Goal: Find contact information: Find contact information

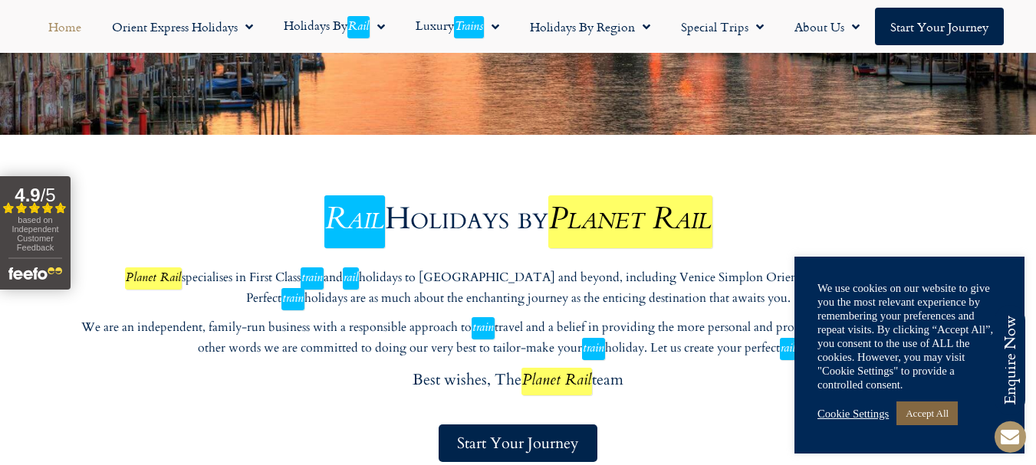
click at [947, 417] on link "Accept All" at bounding box center [926, 414] width 61 height 24
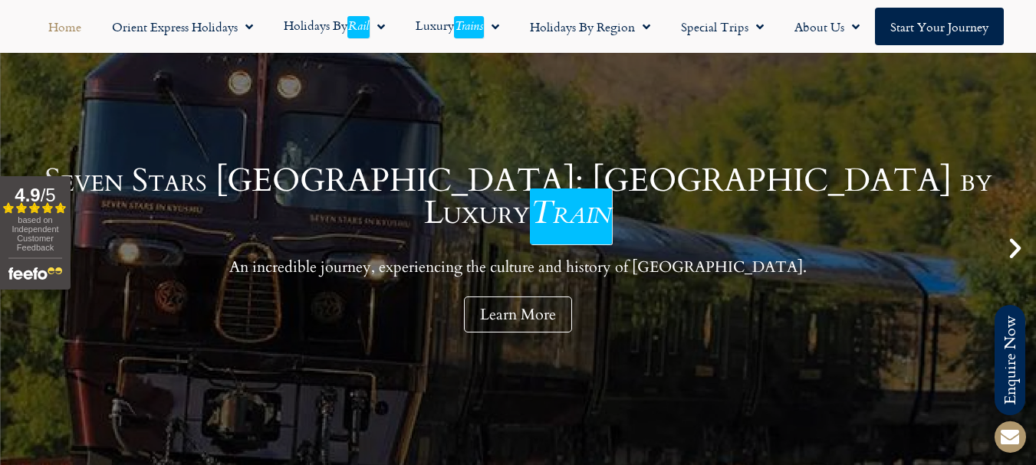
scroll to position [77, 0]
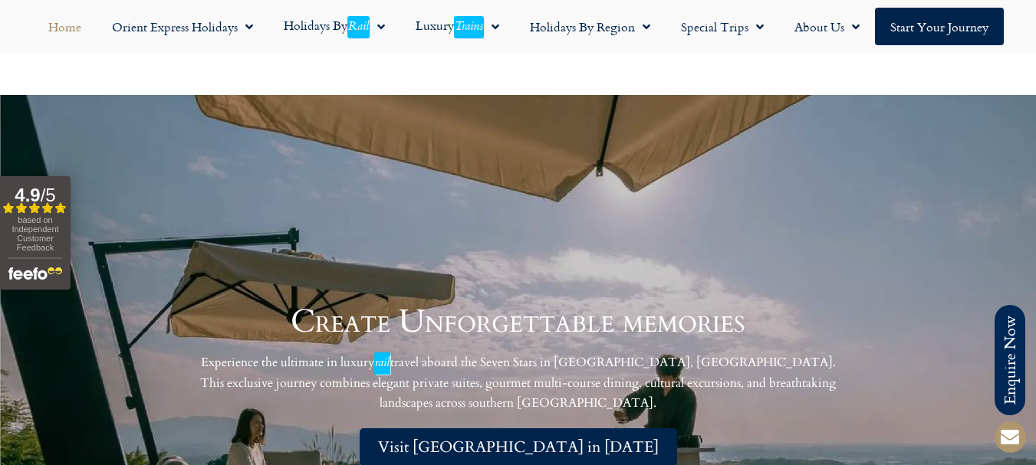
scroll to position [4138, 0]
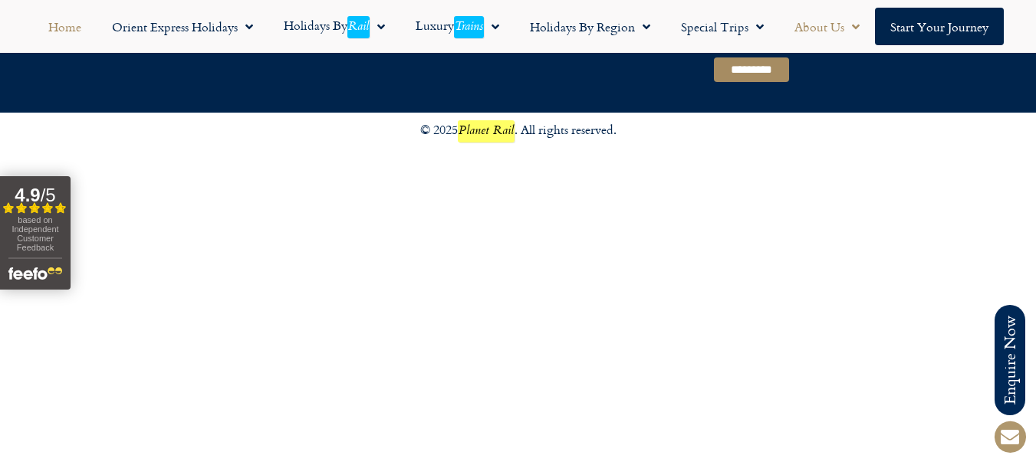
click at [823, 25] on link "About Us" at bounding box center [827, 27] width 96 height 38
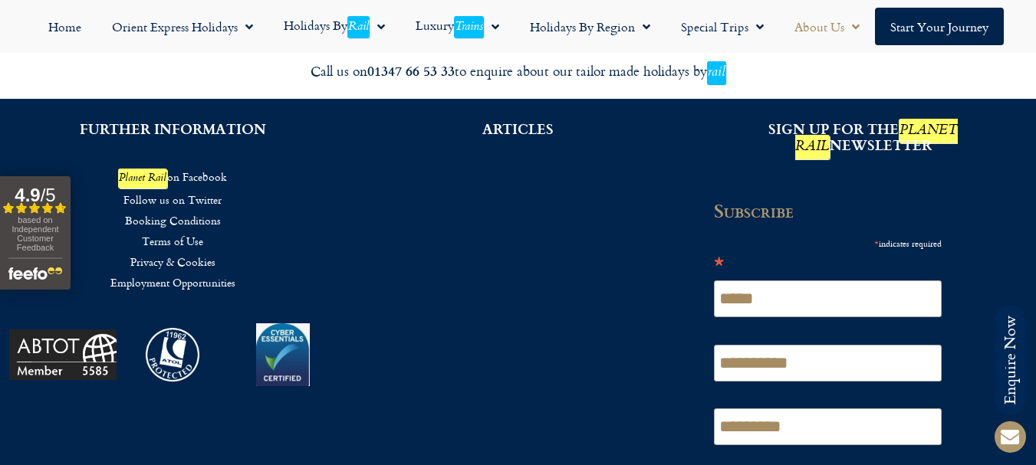
scroll to position [1615, 0]
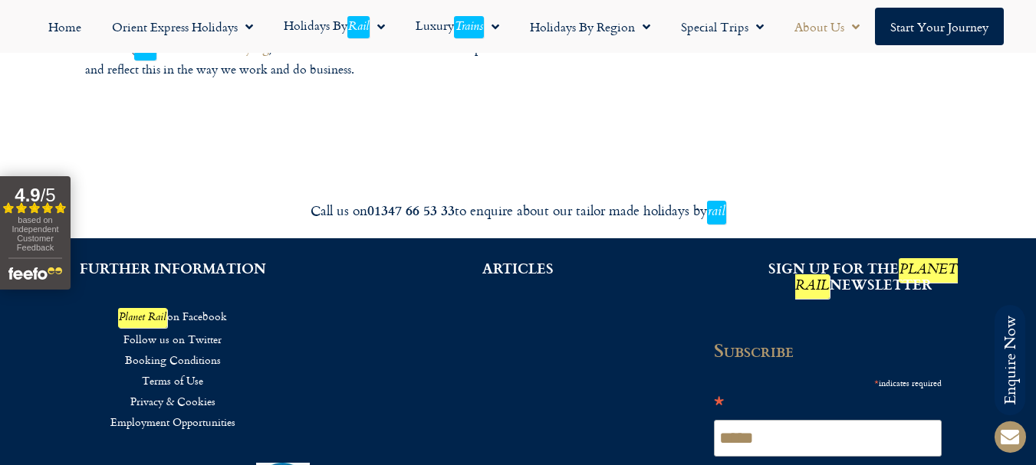
click at [174, 370] on link "Terms of Use" at bounding box center [172, 380] width 299 height 21
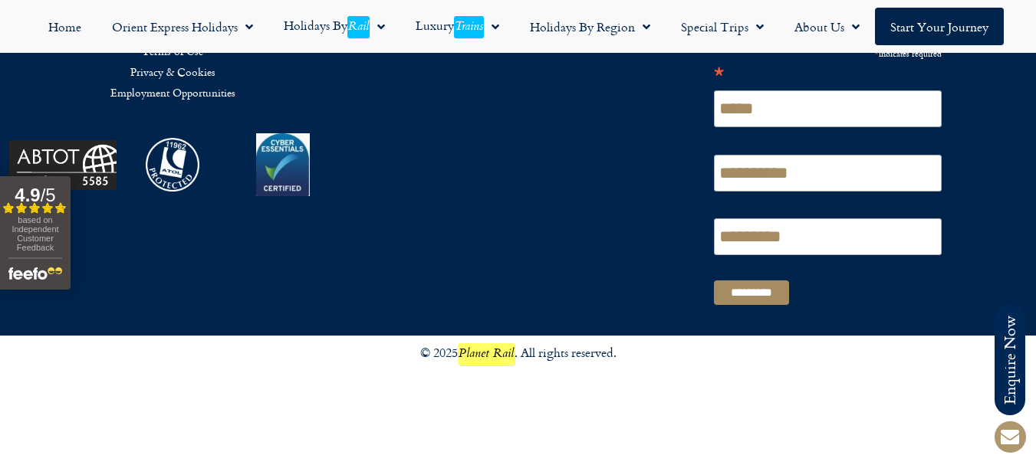
scroll to position [4365, 0]
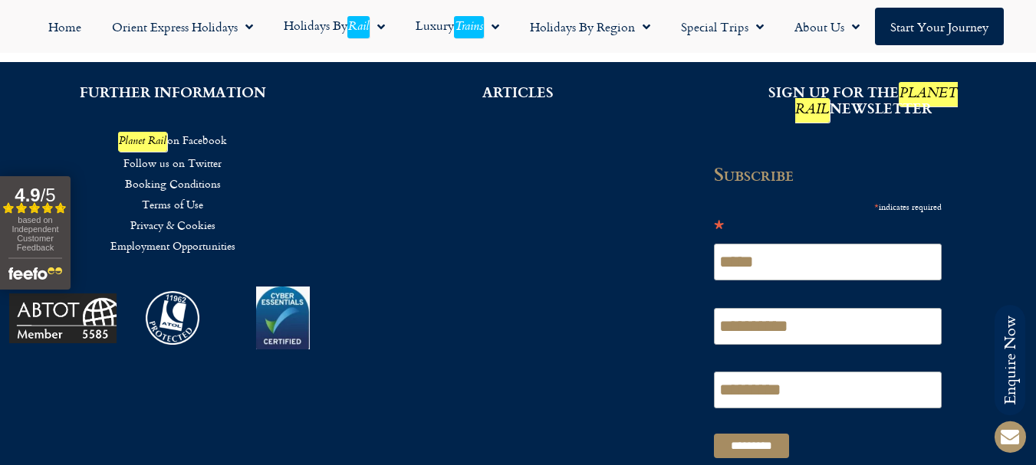
click at [179, 215] on link "Privacy & Cookies" at bounding box center [172, 225] width 299 height 21
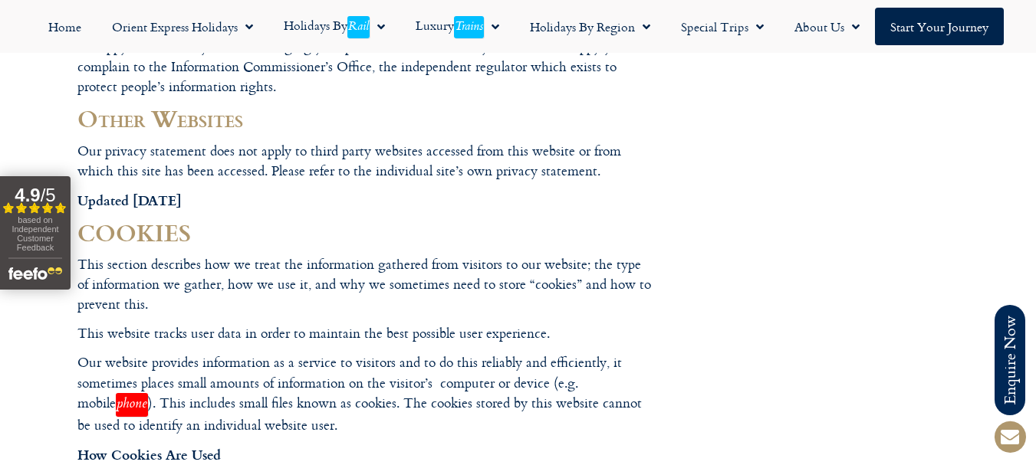
scroll to position [1303, 0]
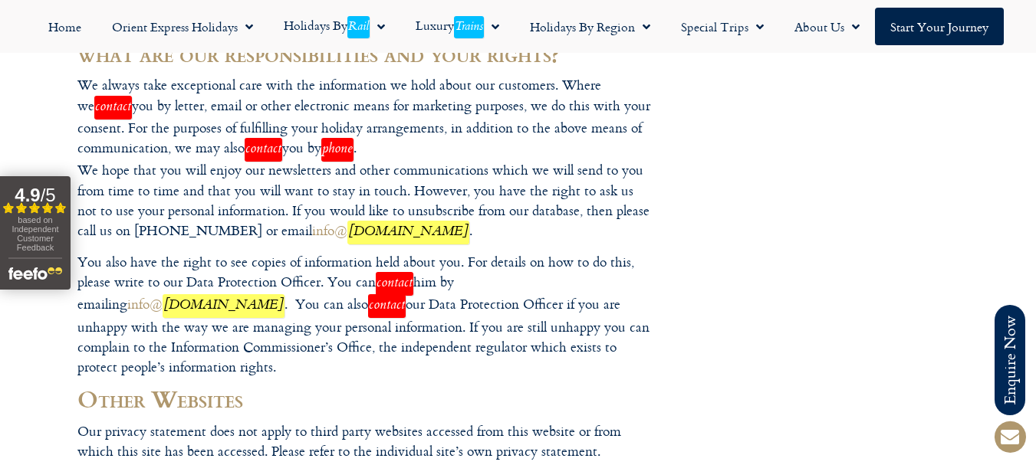
click at [135, 201] on p "We always take exceptional care with the information we hold about our customer…" at bounding box center [364, 159] width 575 height 168
copy p "01347 66"
copy p "01347 66 53"
copy p "01347 66 53 33"
drag, startPoint x: 135, startPoint y: 201, endPoint x: 184, endPoint y: 206, distance: 49.3
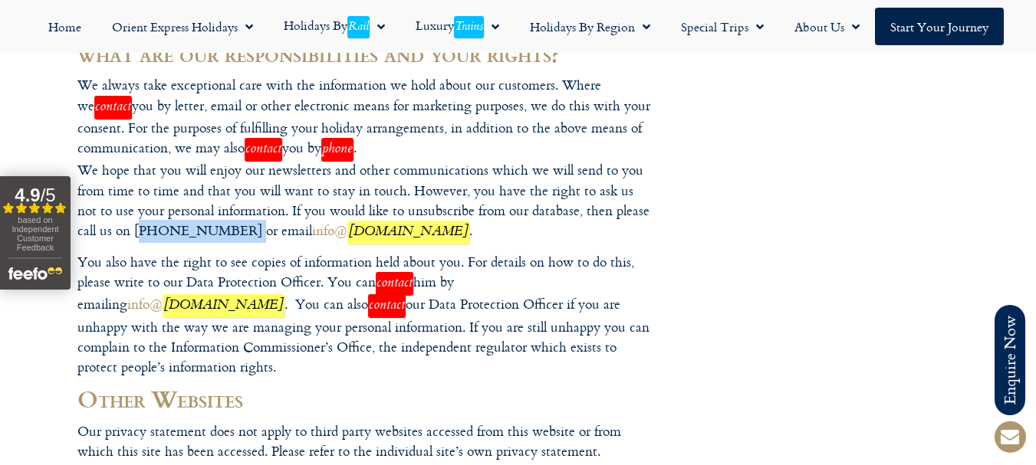
click at [184, 206] on p "We always take exceptional care with the information we hold about our customer…" at bounding box center [364, 159] width 575 height 168
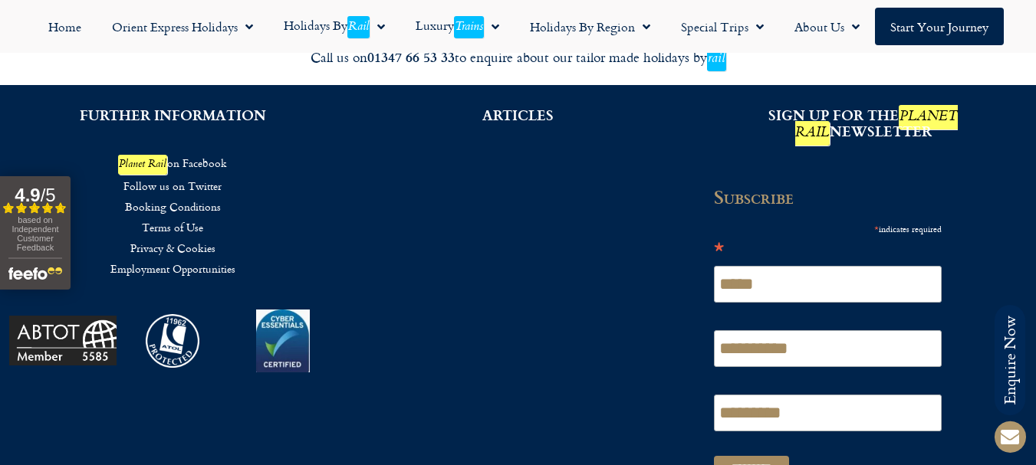
scroll to position [2880, 0]
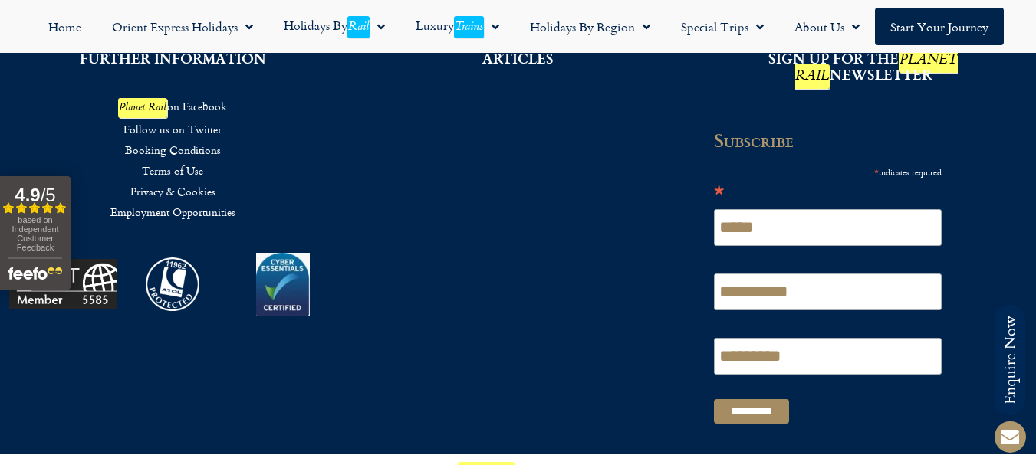
click at [187, 160] on link "Terms of Use" at bounding box center [172, 170] width 299 height 21
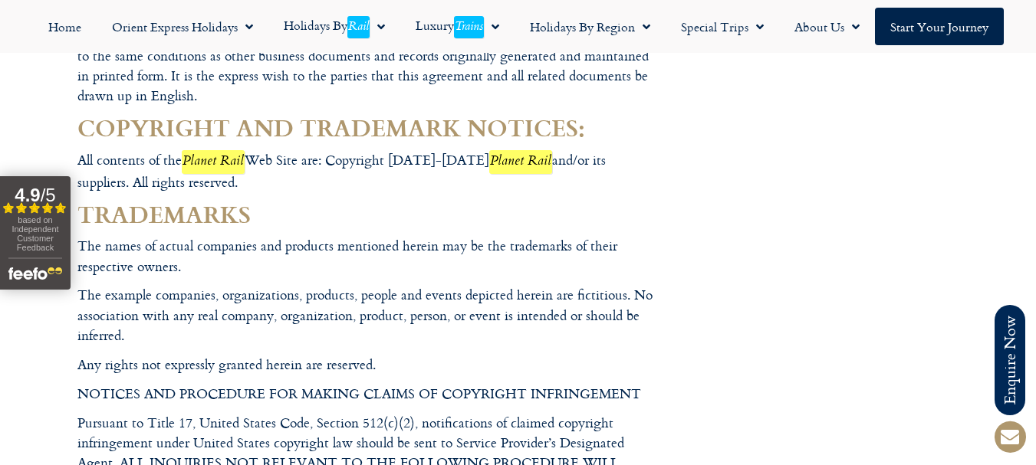
scroll to position [3714, 0]
